Goal: Information Seeking & Learning: Learn about a topic

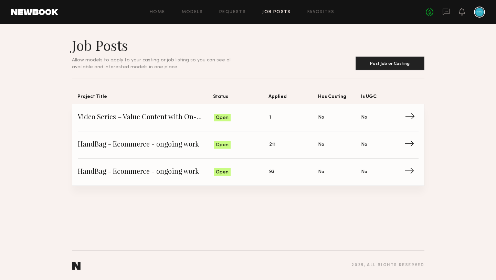
click at [261, 125] on link "Video Series – Value Content with On-Camera Talent Status: Open Applied: 1 Has …" at bounding box center [248, 117] width 341 height 27
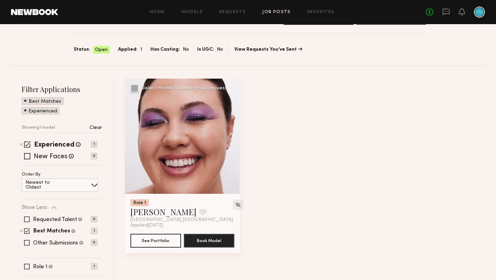
click at [235, 137] on button at bounding box center [229, 136] width 22 height 115
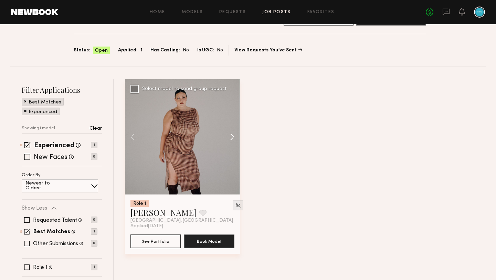
click at [235, 137] on button at bounding box center [229, 136] width 22 height 115
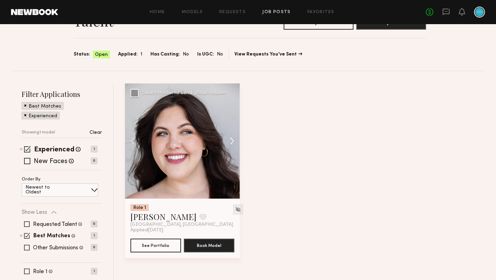
click at [235, 137] on button at bounding box center [229, 140] width 22 height 115
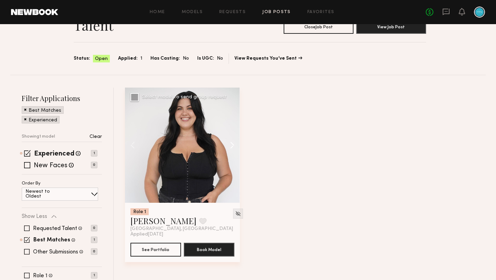
click at [235, 137] on button at bounding box center [229, 145] width 22 height 115
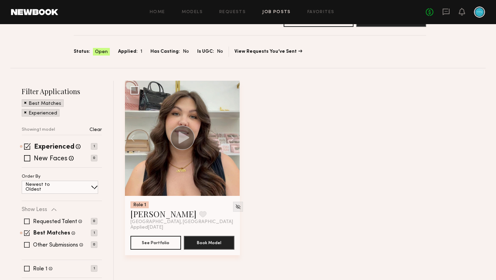
scroll to position [0, 0]
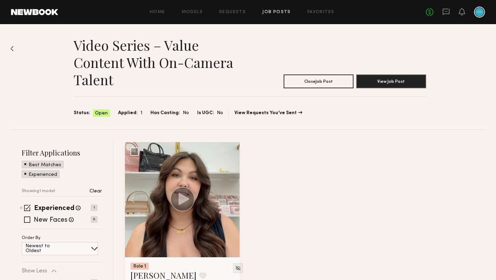
click at [61, 16] on div "Home Models Requests Job Posts Favorites Sign Out No fees up to $5,000" at bounding box center [271, 12] width 427 height 11
click at [44, 15] on link at bounding box center [34, 12] width 47 height 6
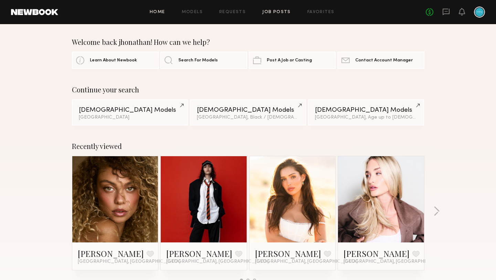
click at [277, 11] on link "Job Posts" at bounding box center [277, 12] width 29 height 4
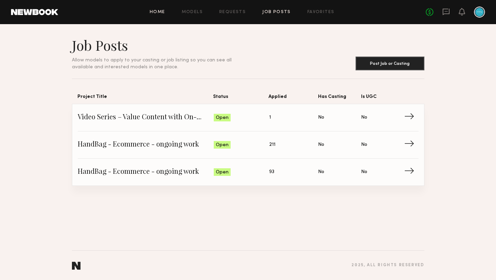
click at [163, 12] on link "Home" at bounding box center [158, 12] width 16 height 4
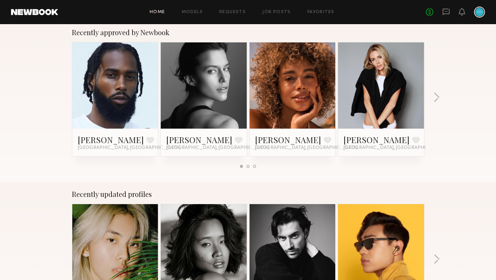
scroll to position [295, 0]
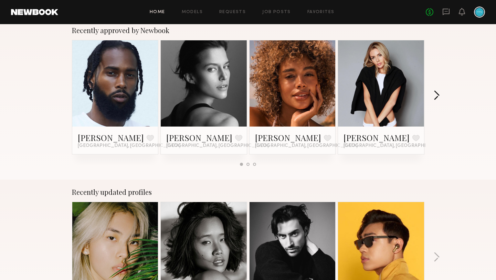
click at [436, 96] on button "button" at bounding box center [437, 95] width 7 height 11
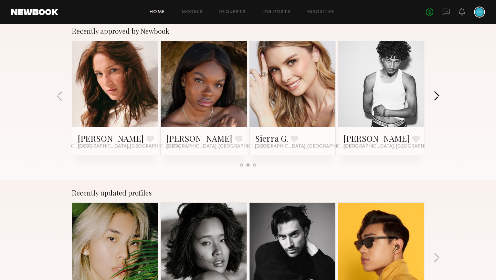
scroll to position [277, 0]
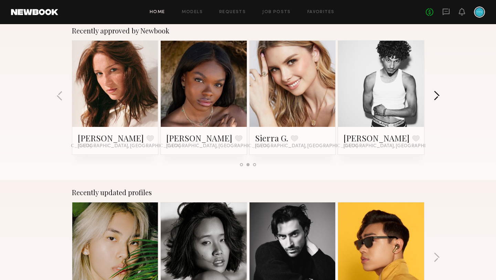
click at [436, 96] on button "button" at bounding box center [437, 96] width 7 height 11
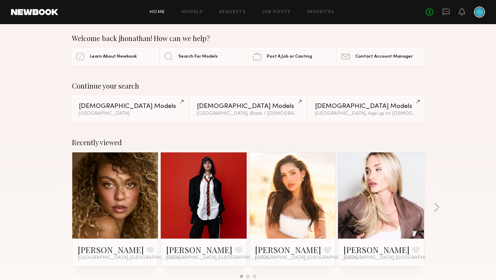
scroll to position [2, 0]
